Goal: Check status: Check status

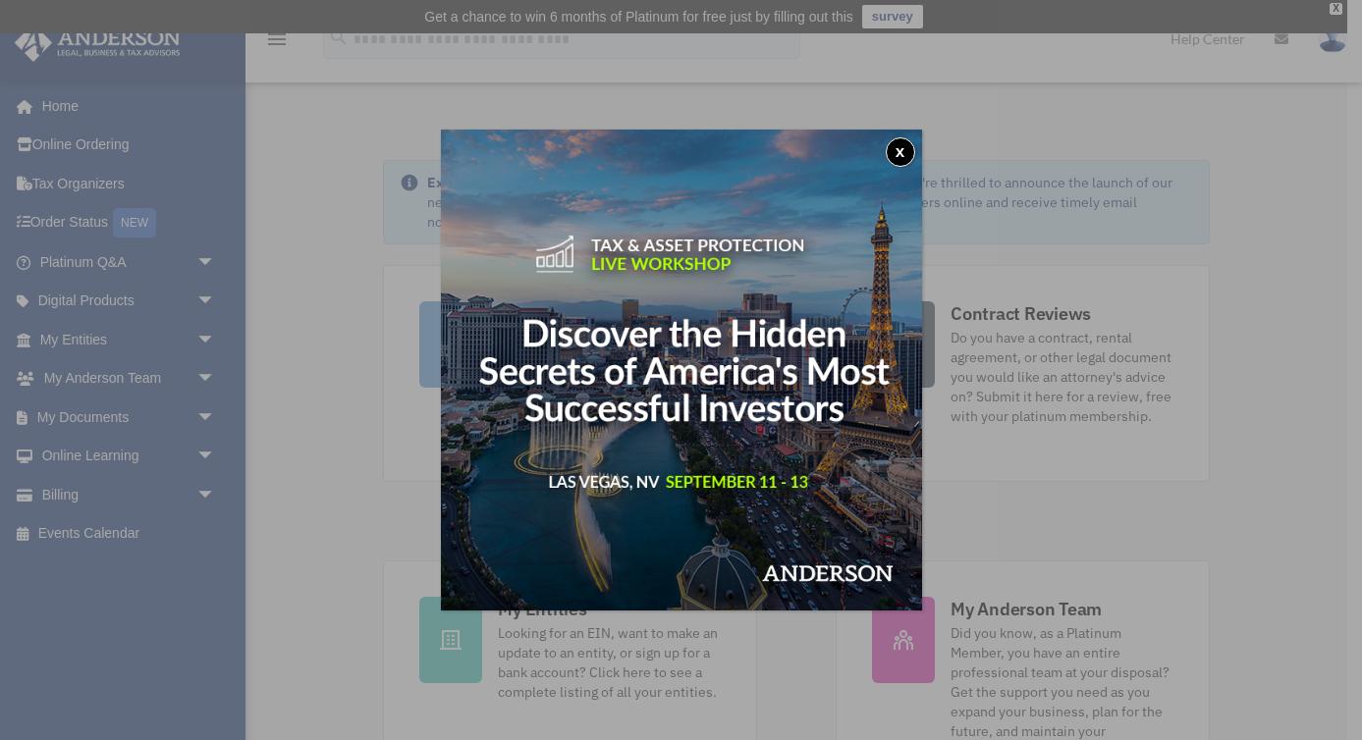
click at [901, 155] on button "x" at bounding box center [899, 151] width 29 height 29
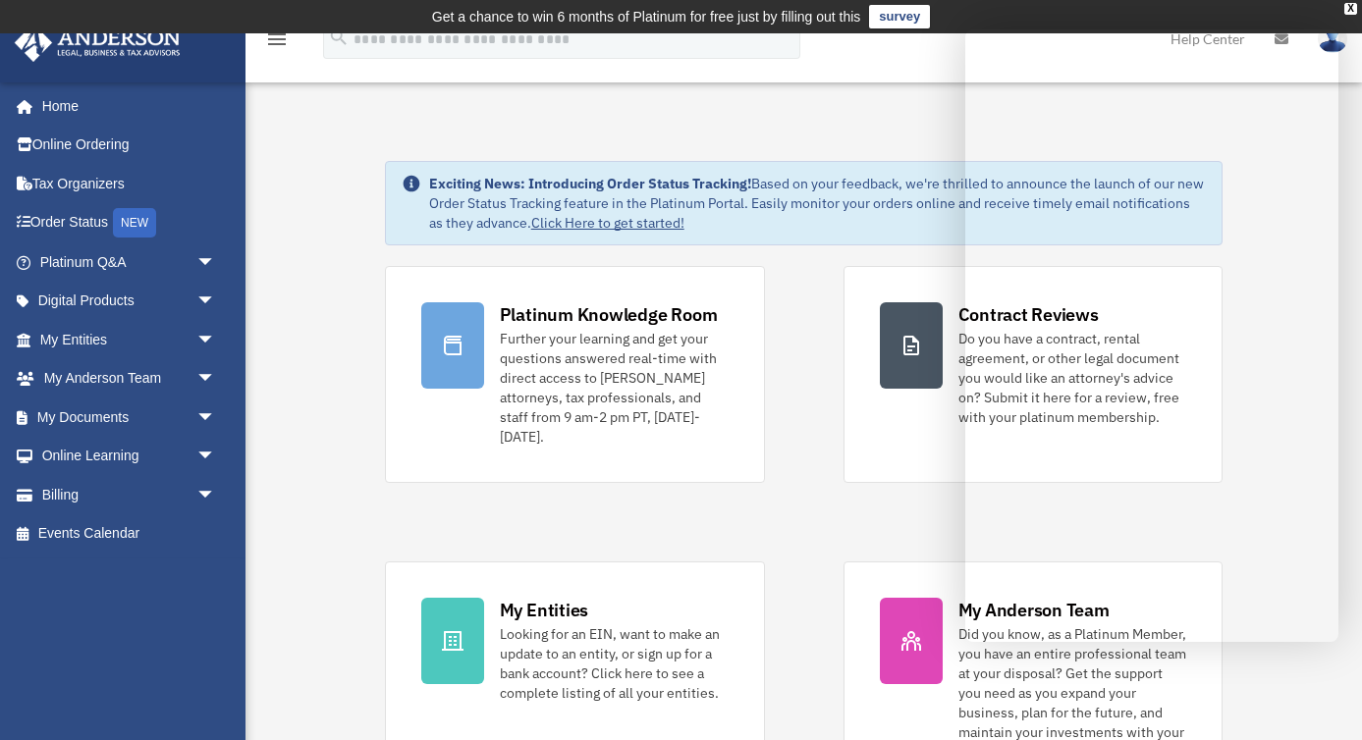
click at [102, 231] on link "Order Status NEW" at bounding box center [130, 223] width 232 height 40
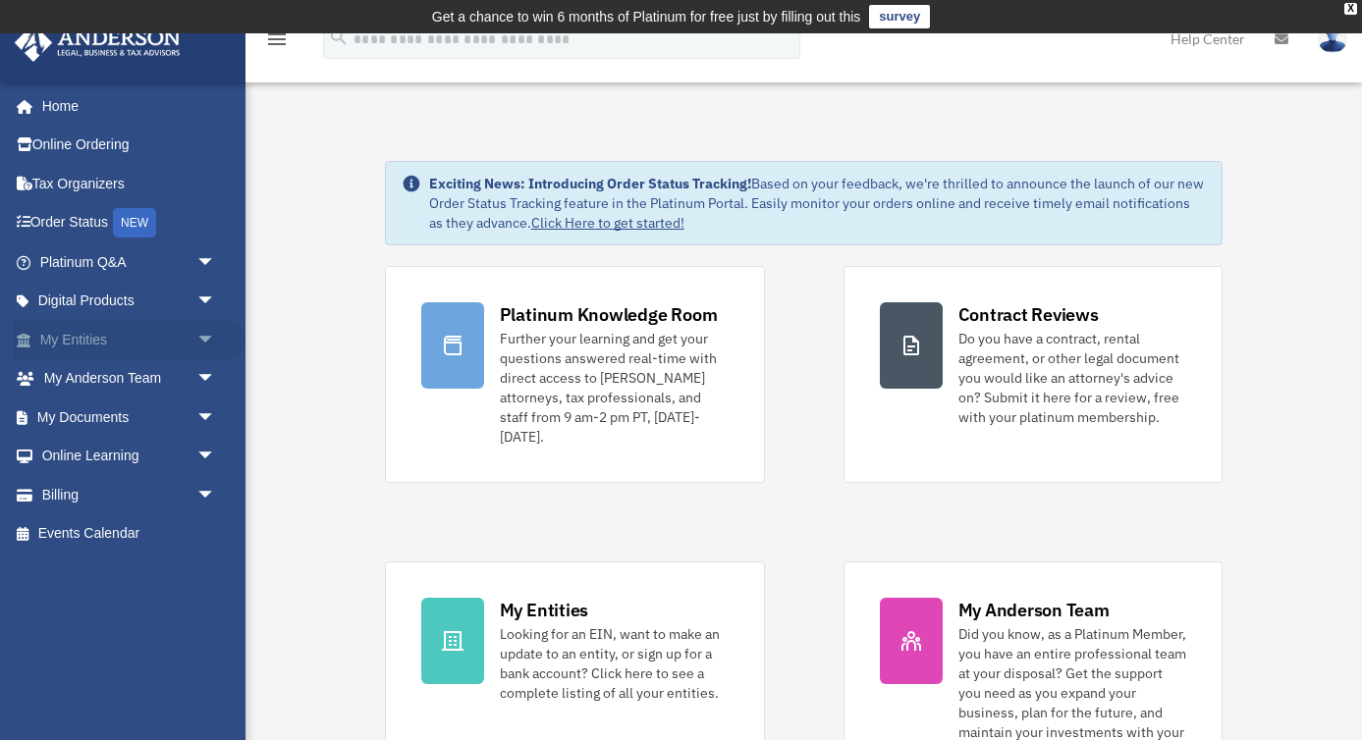
click at [142, 337] on link "My Entities arrow_drop_down" at bounding box center [130, 339] width 232 height 39
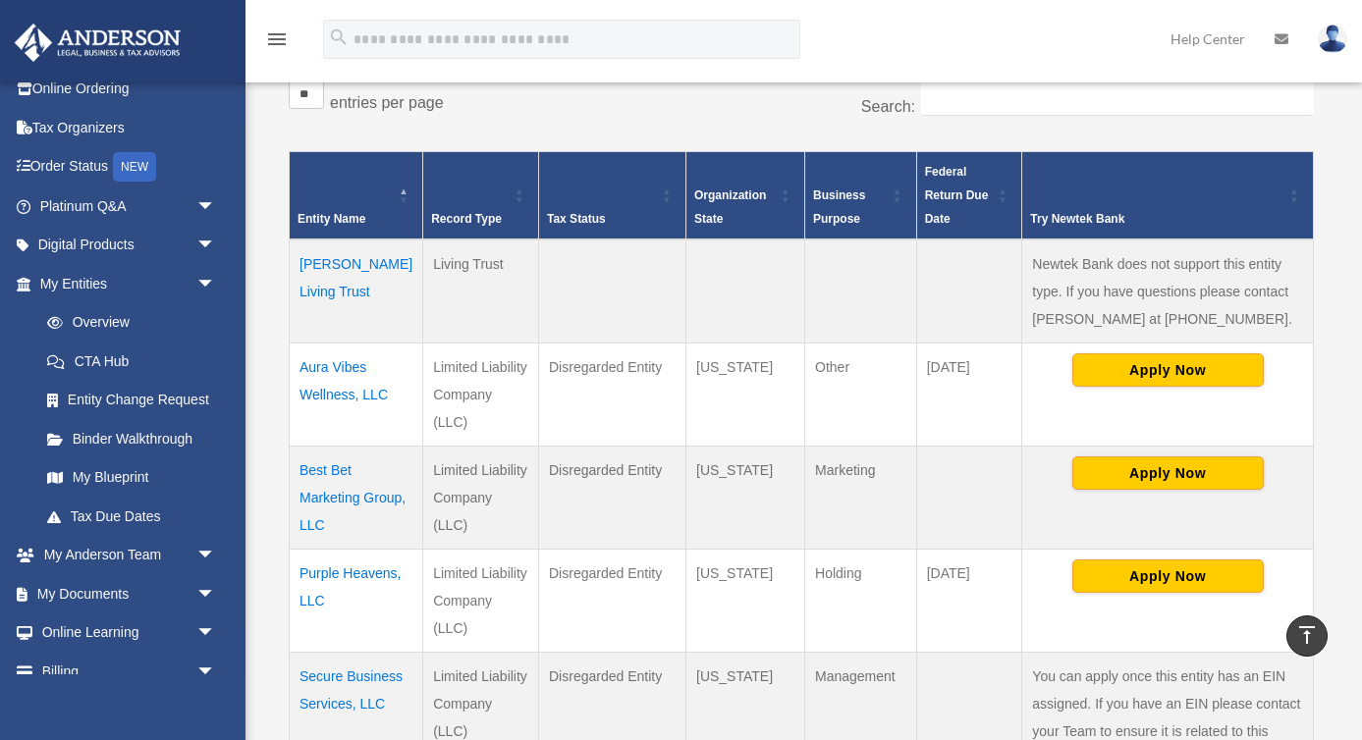
scroll to position [373, 0]
